Goal: Information Seeking & Learning: Learn about a topic

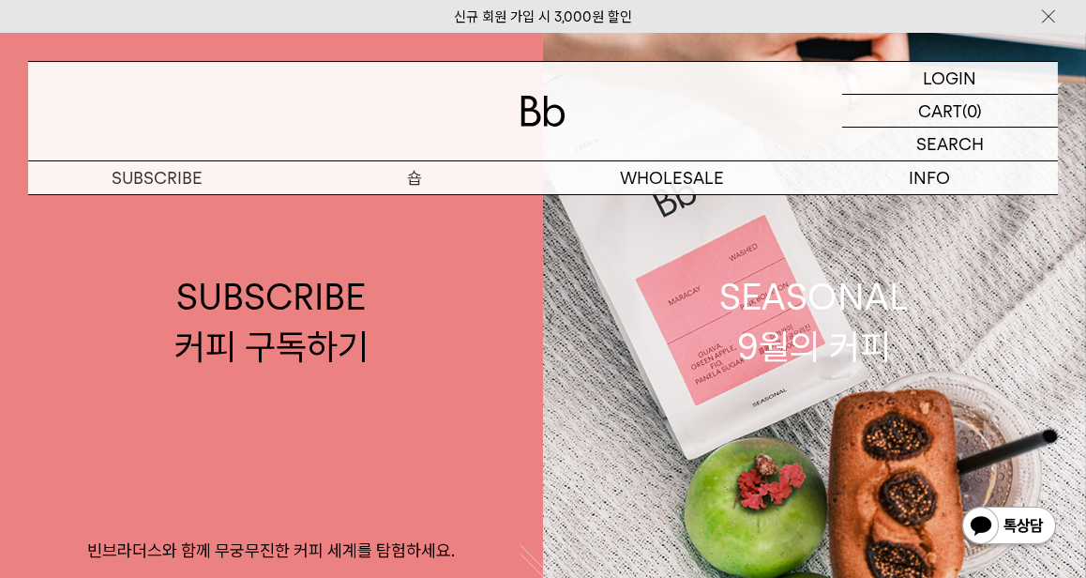
click at [426, 179] on p "숍" at bounding box center [415, 177] width 258 height 33
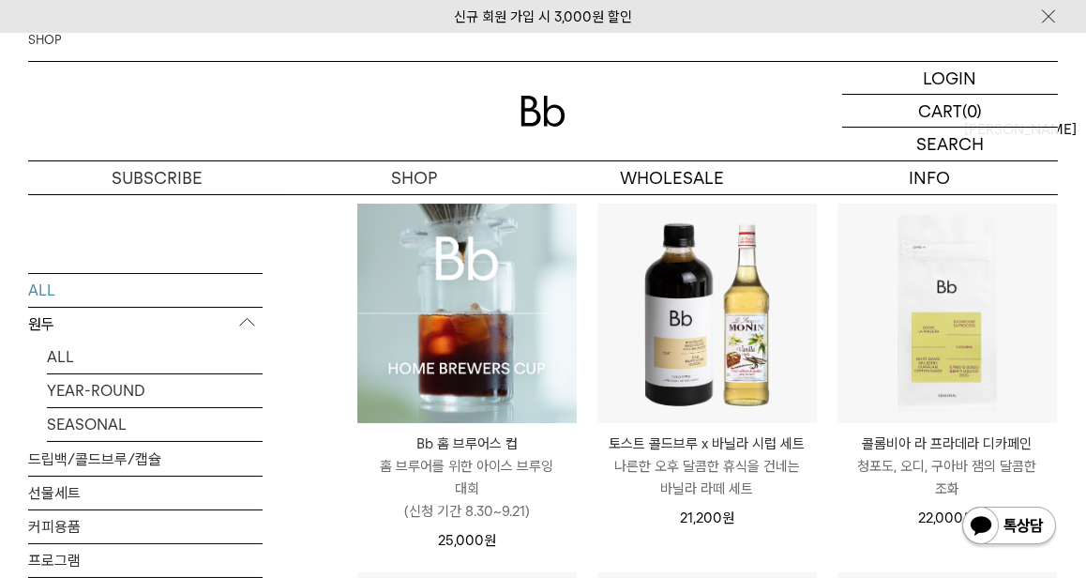
scroll to position [178, 0]
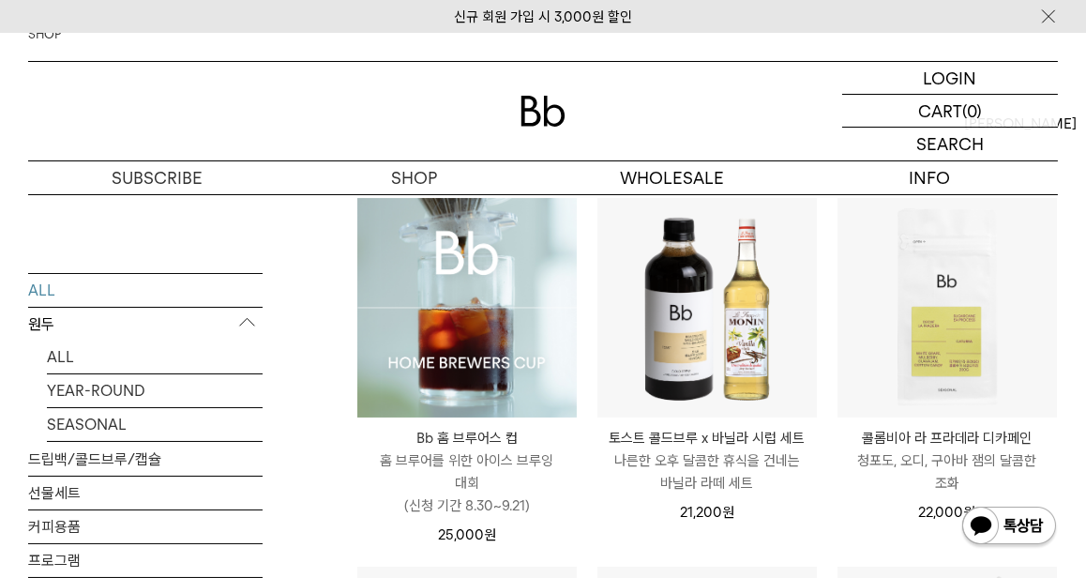
click at [41, 328] on p "원두" at bounding box center [145, 324] width 235 height 34
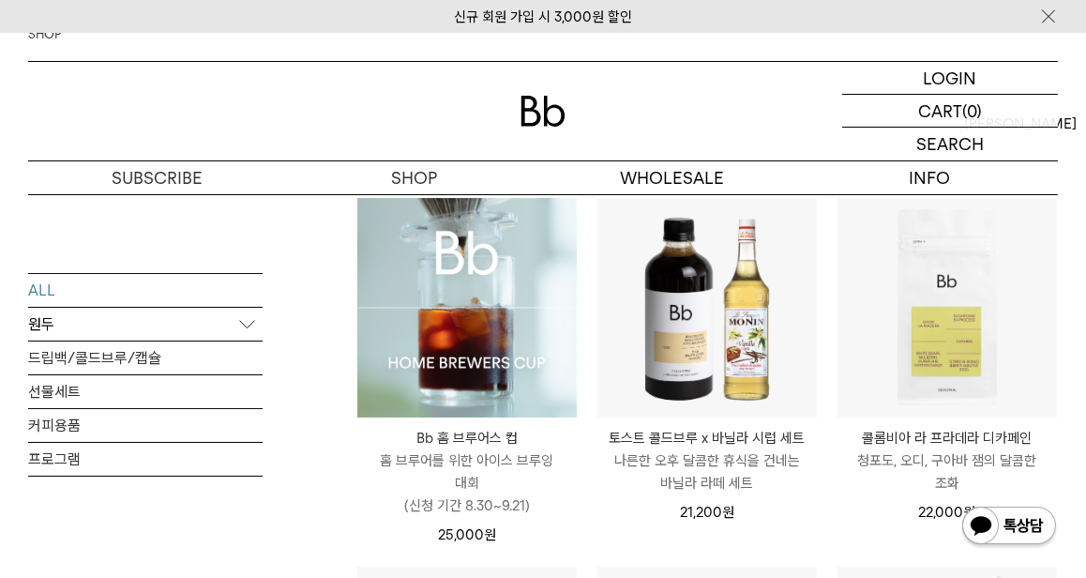
click at [41, 328] on p "원두" at bounding box center [145, 324] width 235 height 34
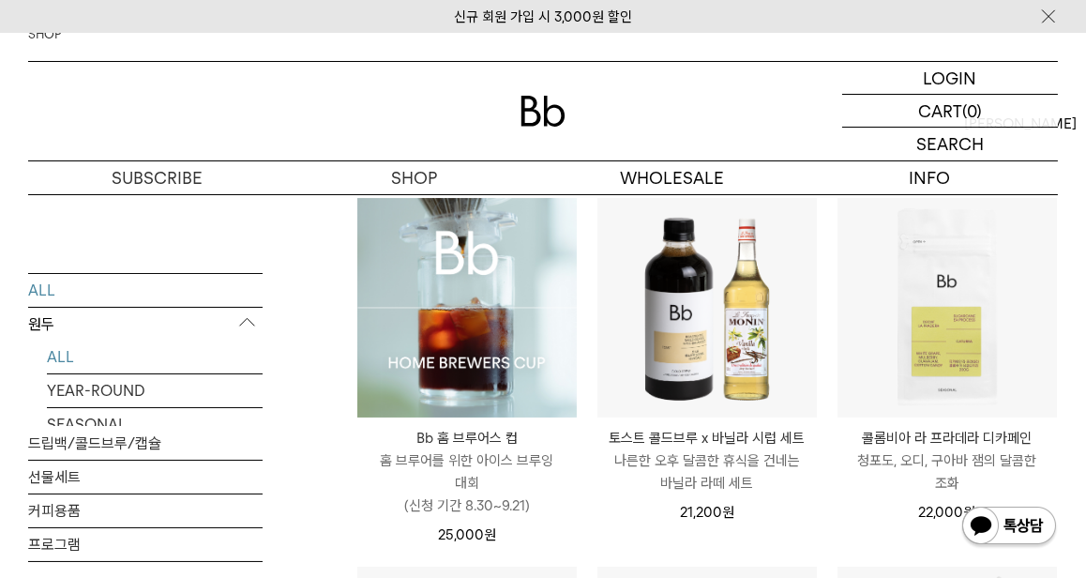
click at [77, 359] on link "ALL" at bounding box center [155, 356] width 216 height 33
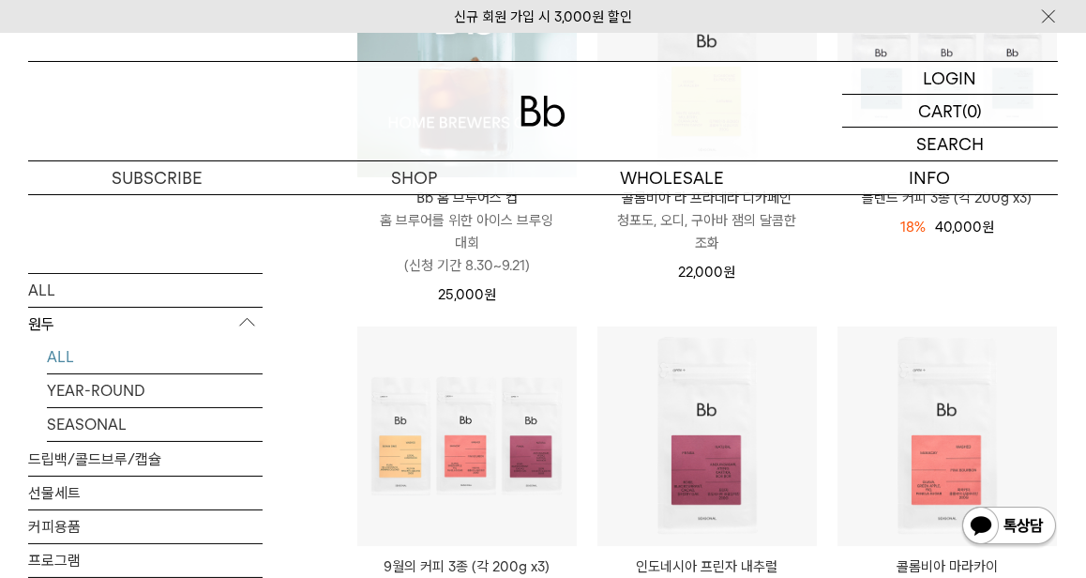
scroll to position [447, 0]
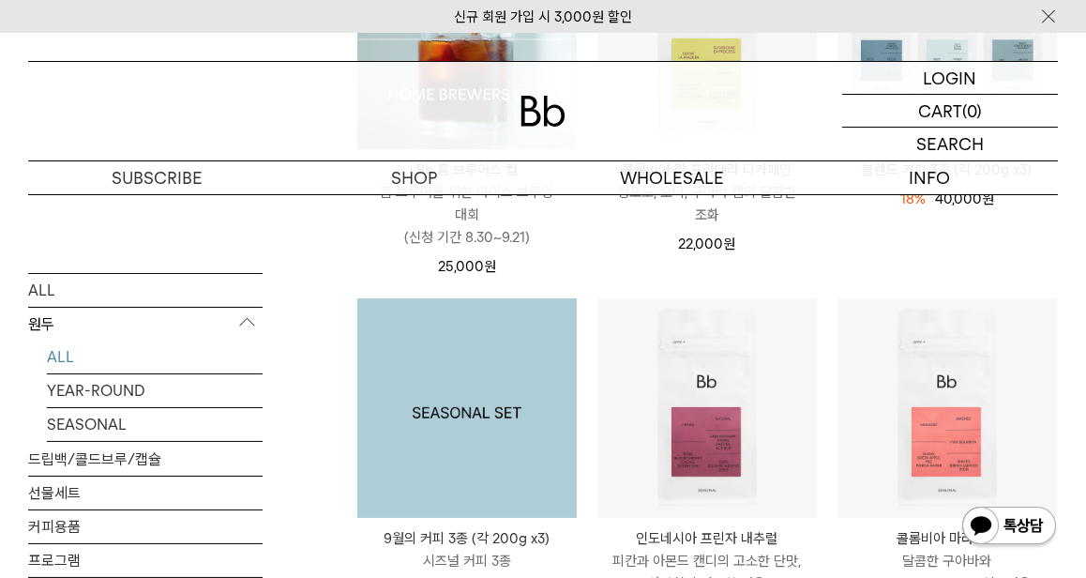
click at [495, 338] on img at bounding box center [467, 408] width 220 height 220
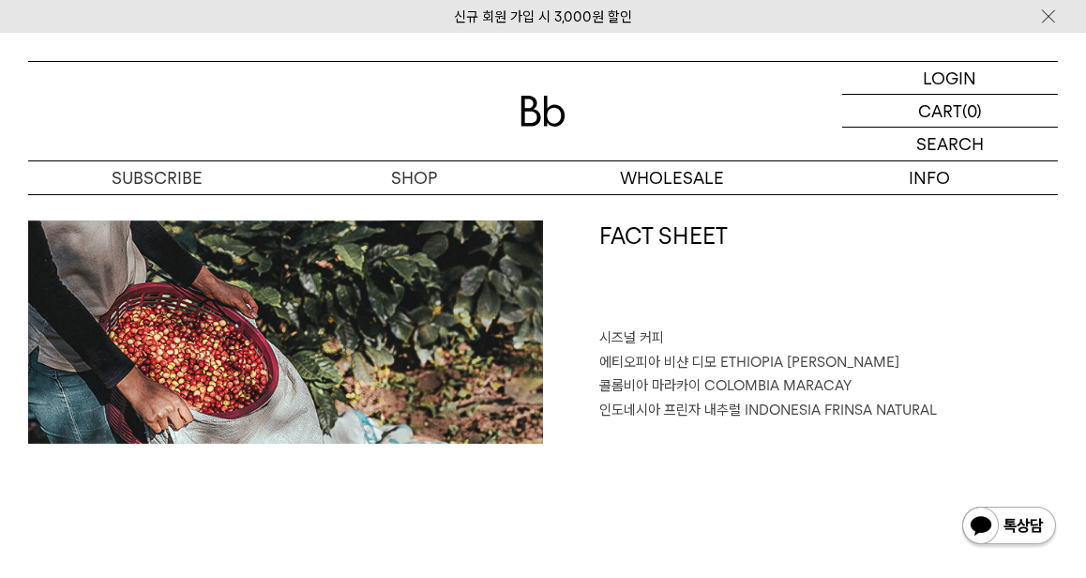
scroll to position [714, 0]
click at [721, 372] on p "에티오피아 비샨 디모 ETHIOPIA [PERSON_NAME]" at bounding box center [829, 363] width 459 height 24
click at [728, 381] on span "COLOMBIA MARACAY" at bounding box center [778, 385] width 147 height 17
click at [739, 402] on p "인도네시아 프린자 내추럴 INDONESIA FRINSA NATURAL" at bounding box center [829, 411] width 459 height 24
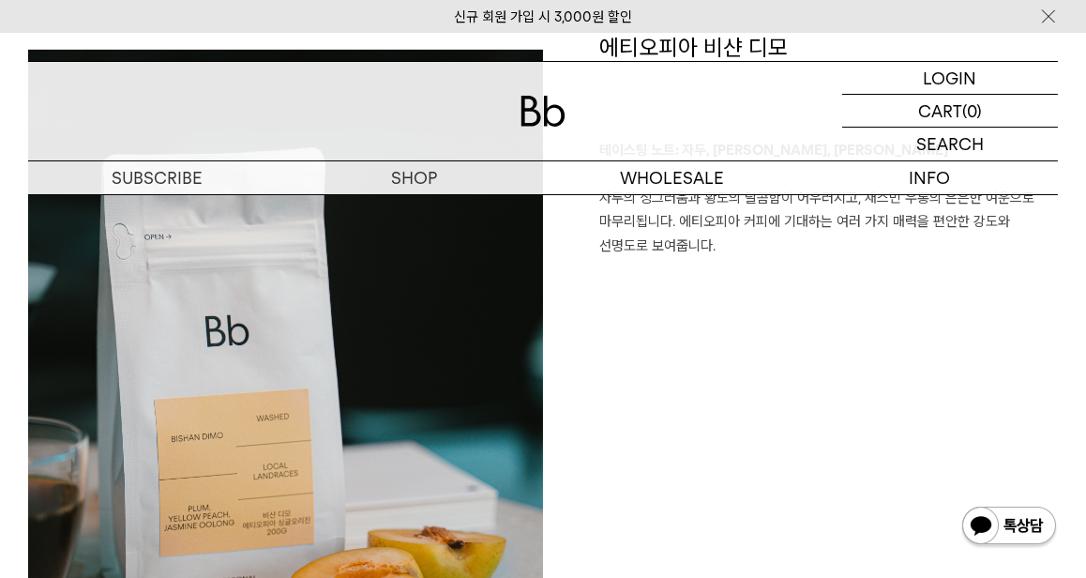
scroll to position [1519, 0]
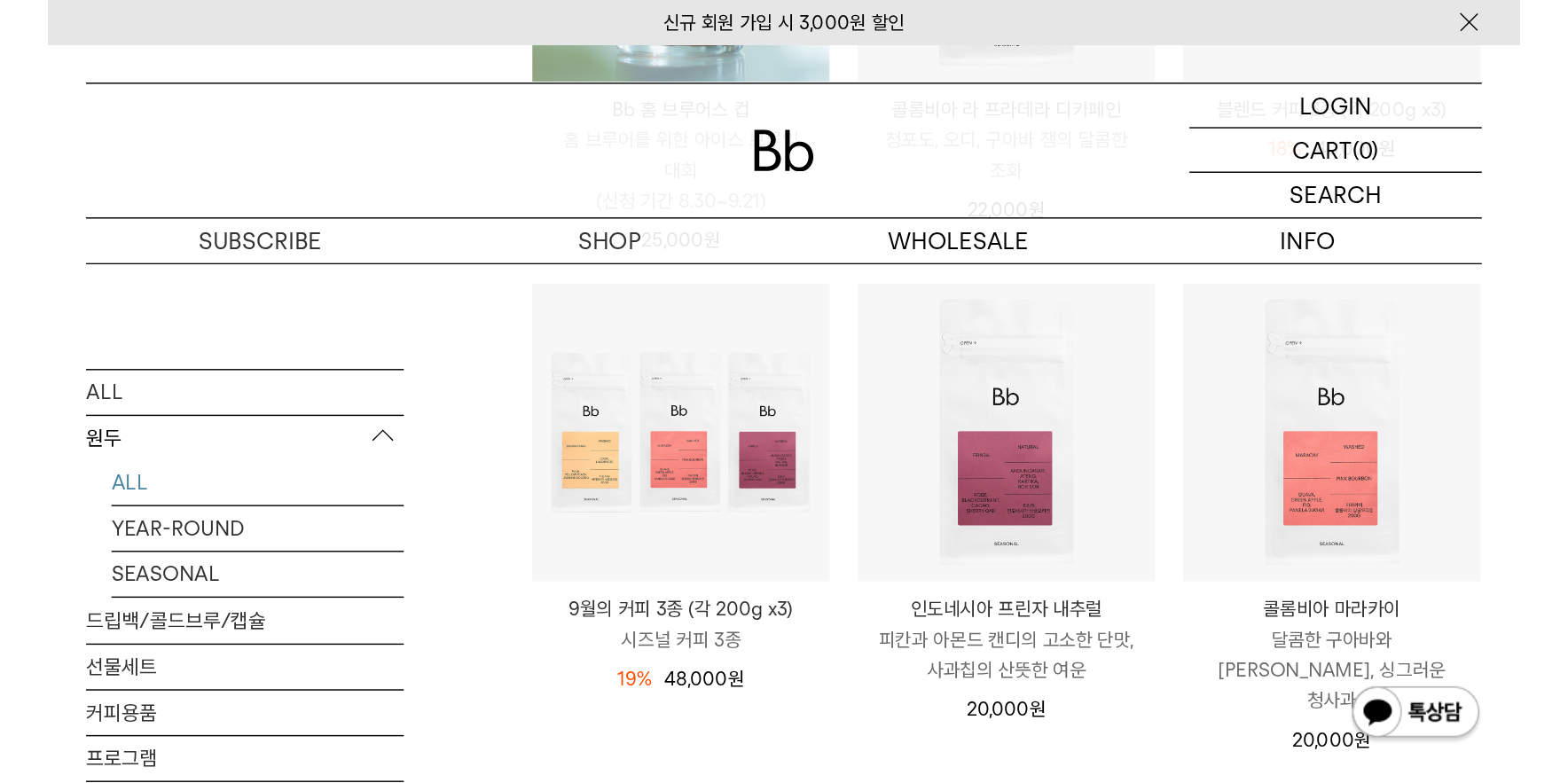
scroll to position [591, 0]
